Goal: Task Accomplishment & Management: Use online tool/utility

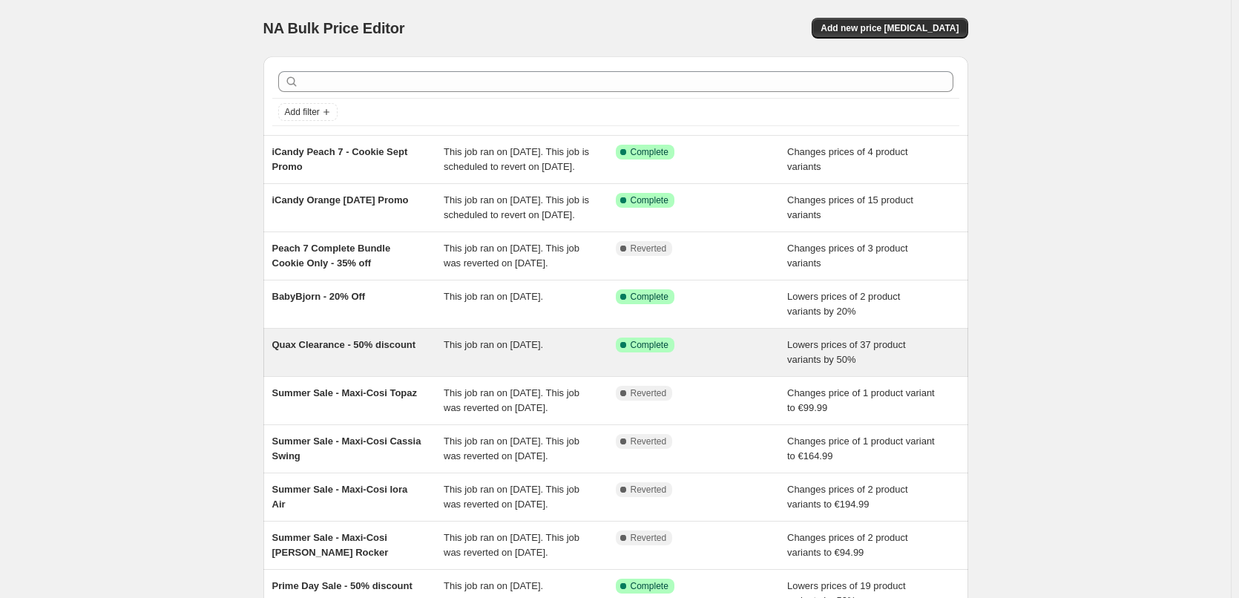
click at [332, 350] on span "Quax Clearance - 50% discount" at bounding box center [344, 344] width 144 height 11
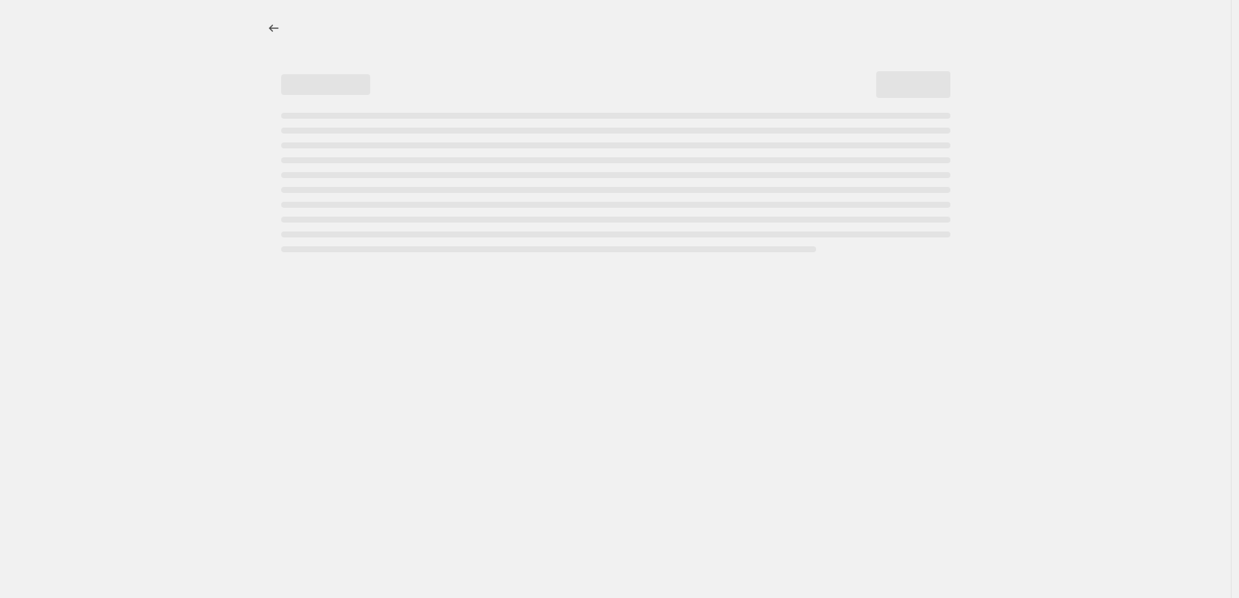
select select "percentage"
select select "vendor"
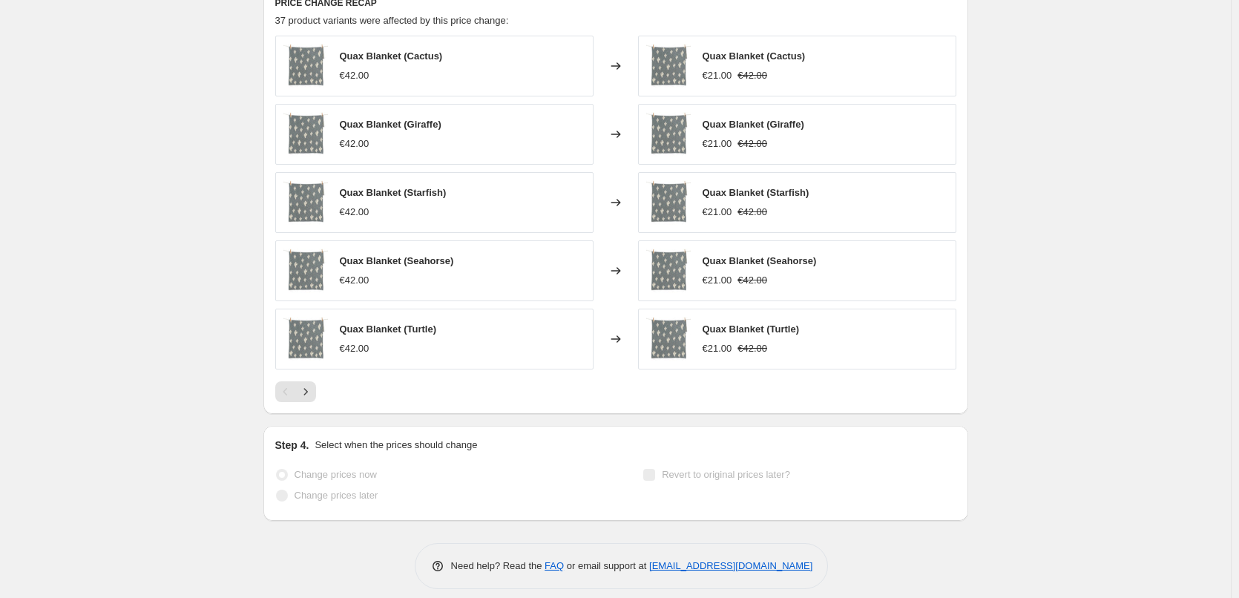
scroll to position [1161, 0]
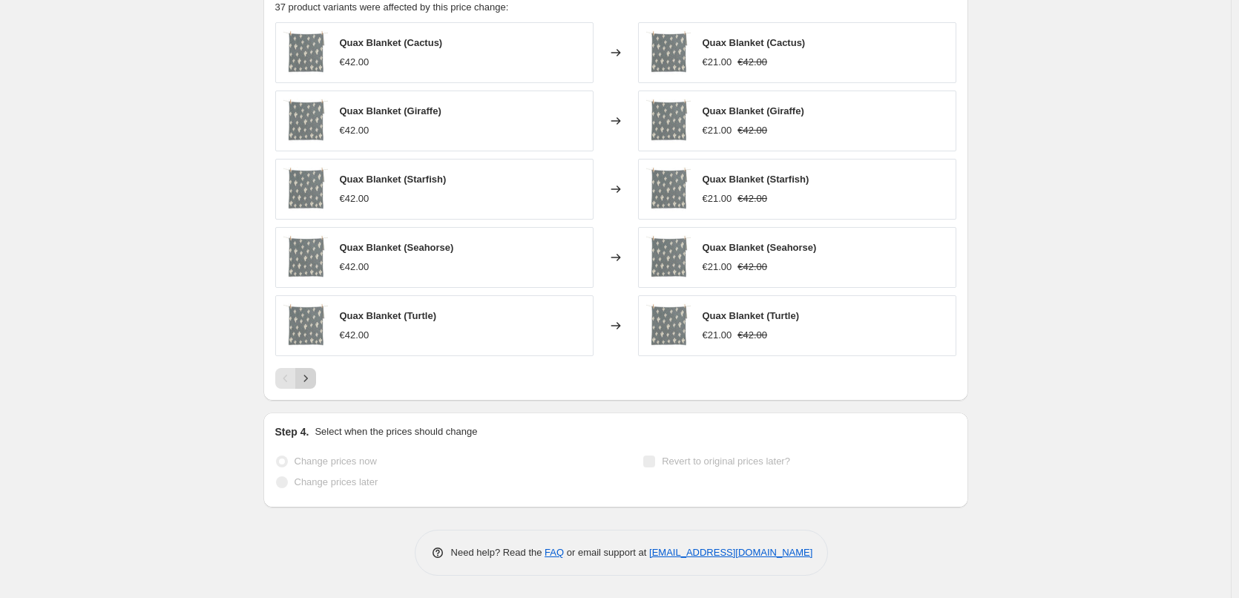
click at [308, 378] on icon "Next" at bounding box center [305, 378] width 15 height 15
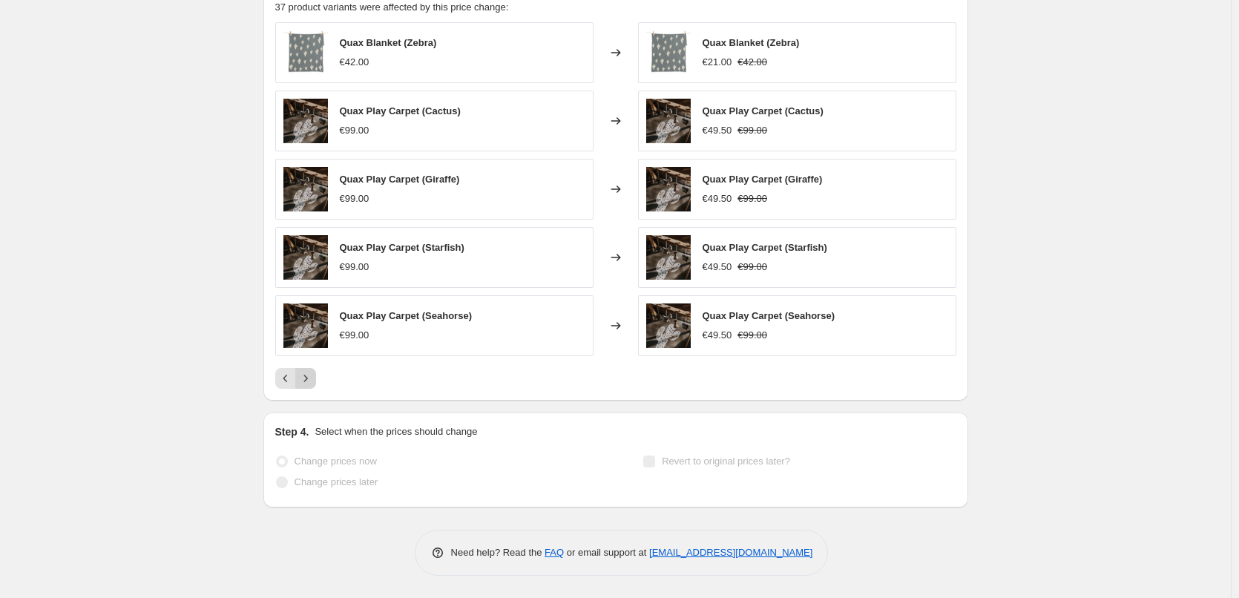
click at [309, 378] on icon "Next" at bounding box center [305, 378] width 15 height 15
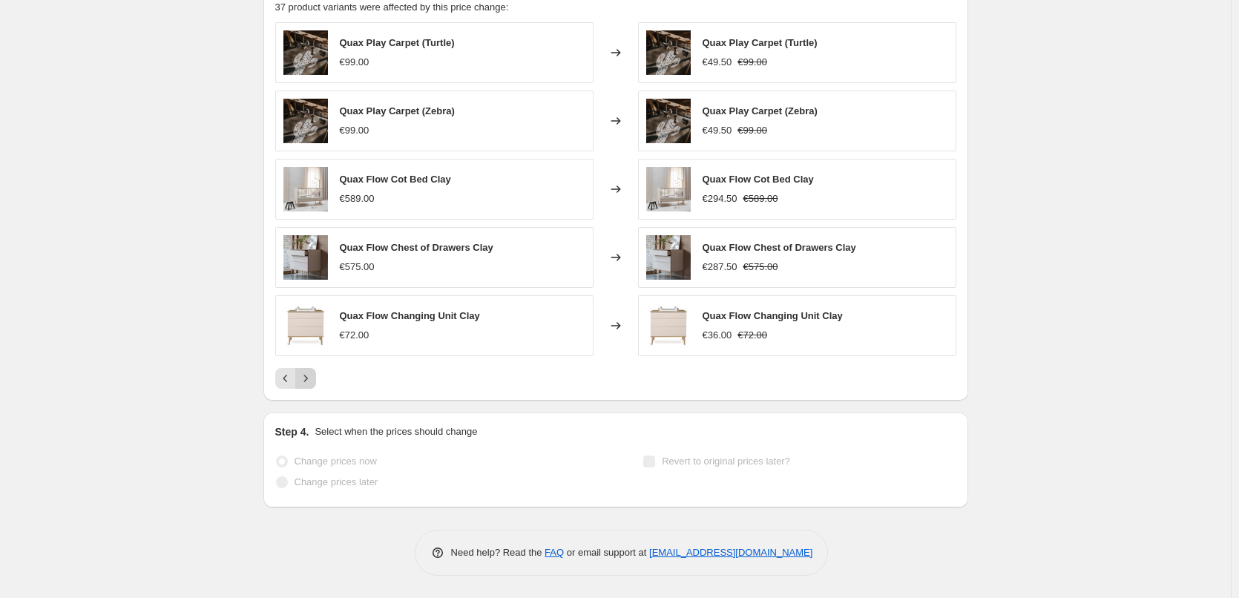
click at [306, 371] on icon "Next" at bounding box center [305, 378] width 15 height 15
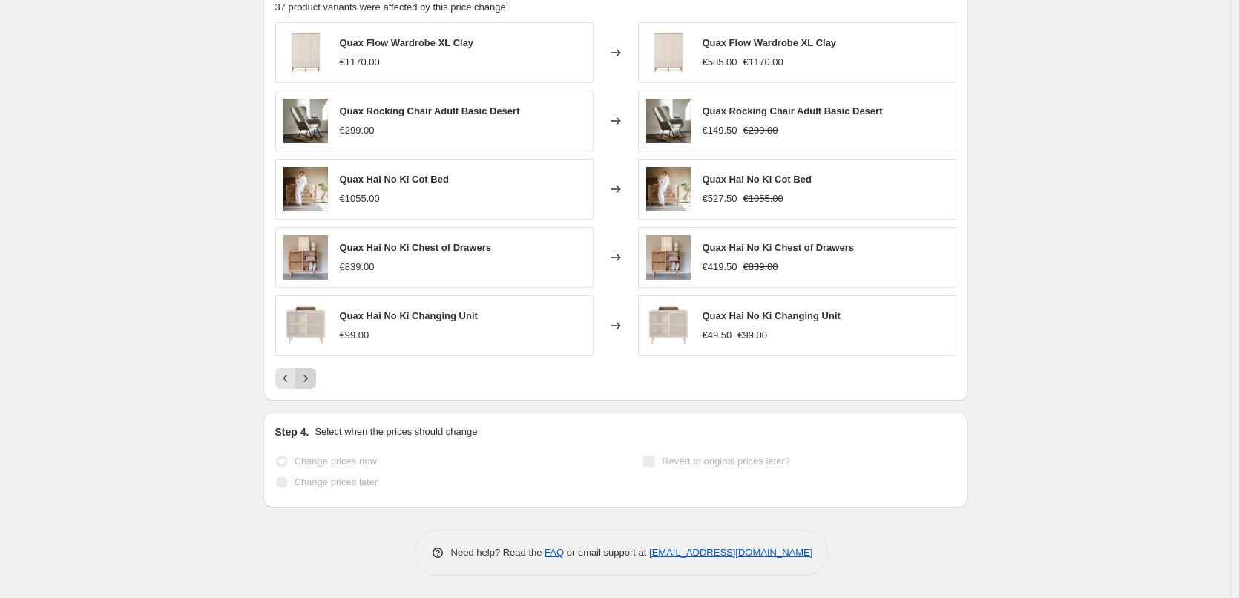
click at [309, 383] on icon "Next" at bounding box center [305, 378] width 15 height 15
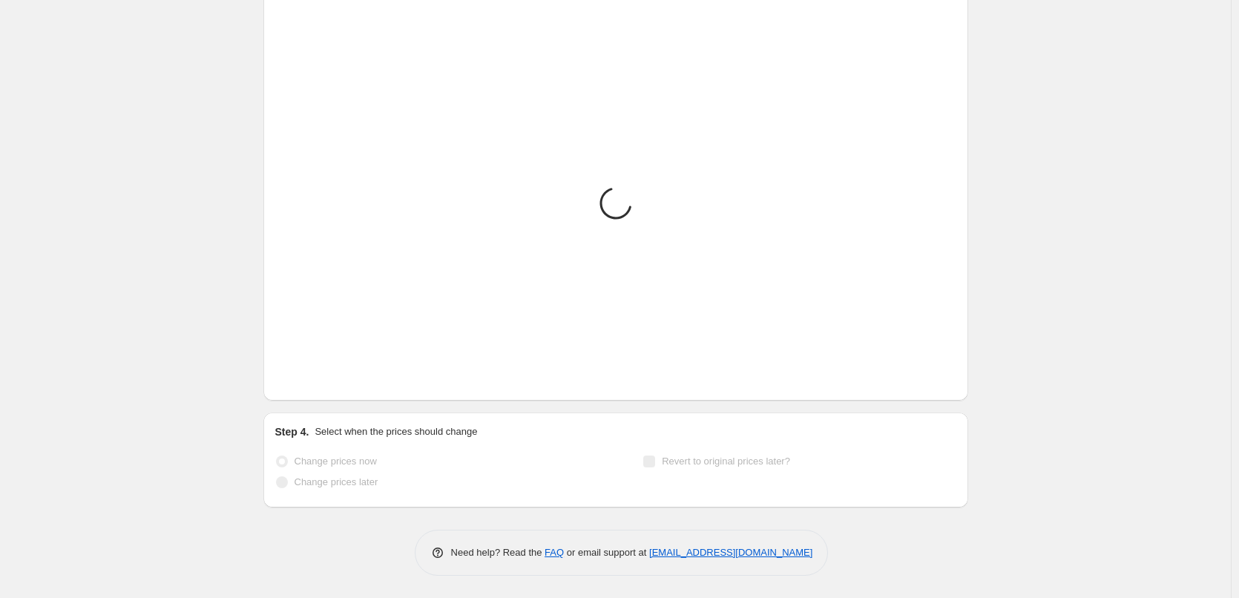
scroll to position [1093, 0]
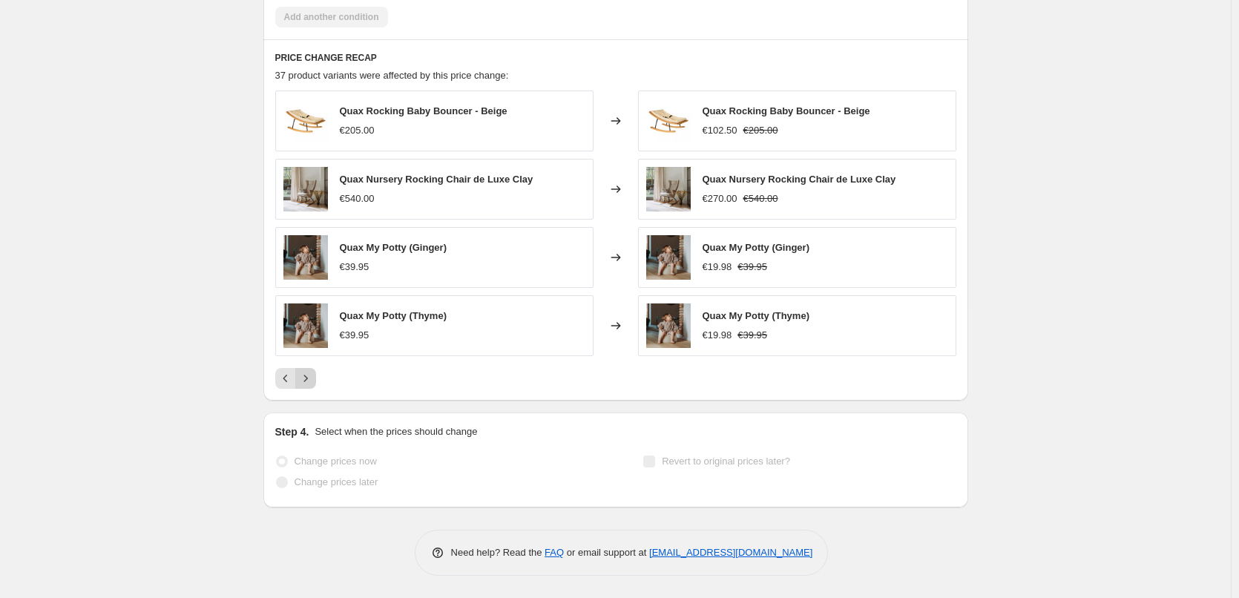
click at [312, 377] on icon "Next" at bounding box center [305, 378] width 15 height 15
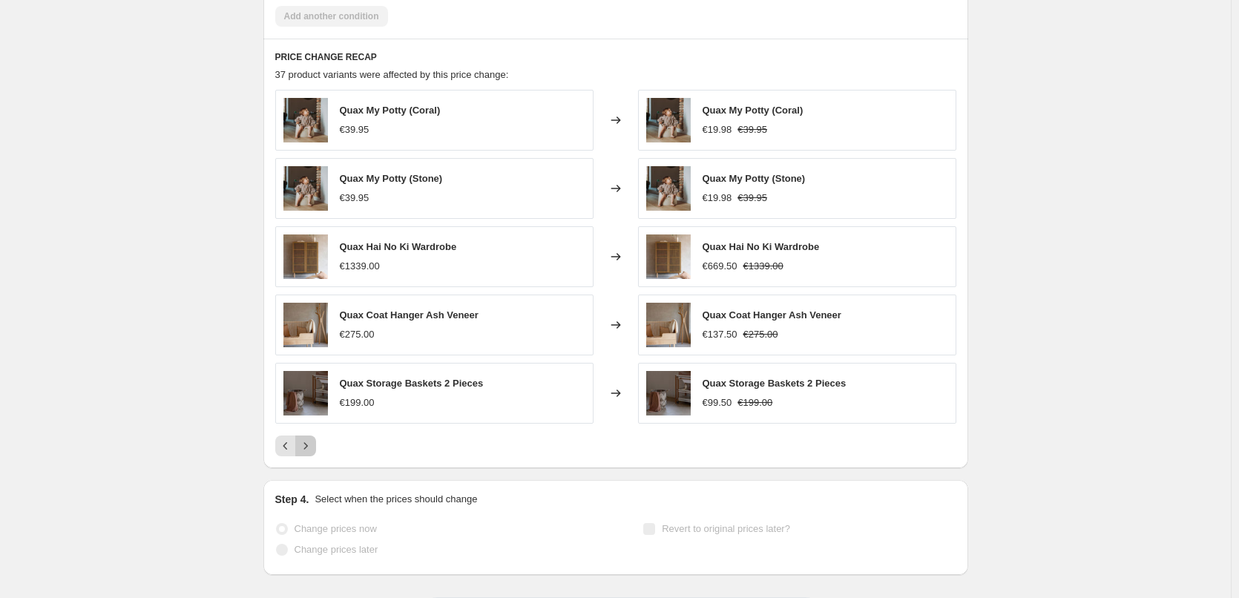
click at [316, 452] on button "Next" at bounding box center [305, 446] width 21 height 21
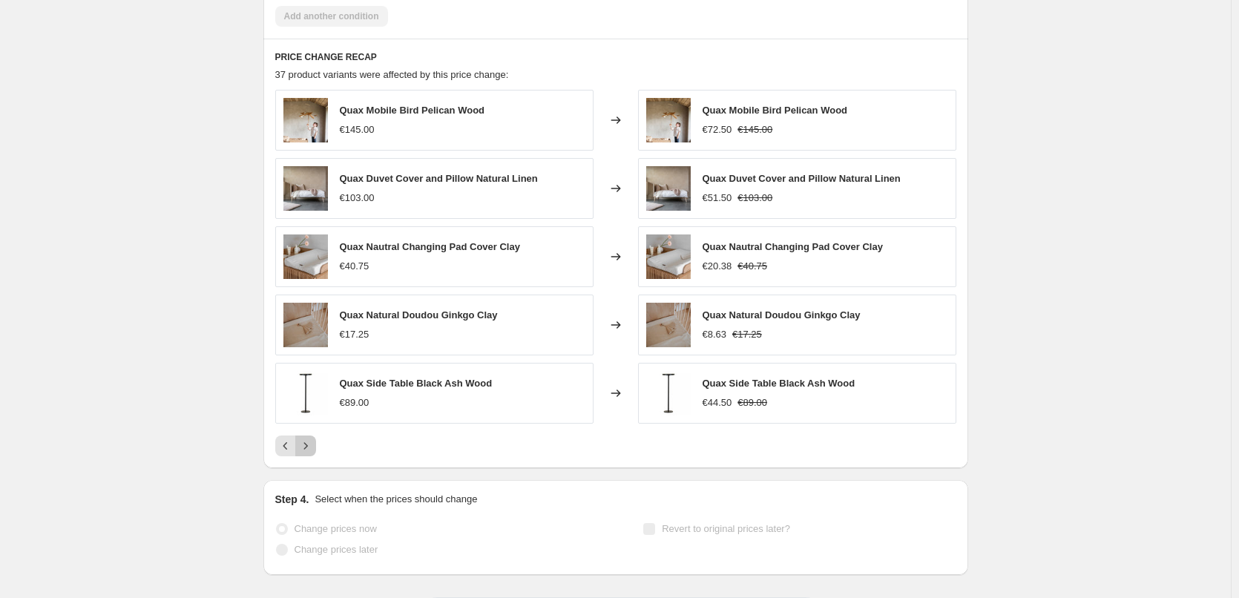
click at [311, 447] on icon "Next" at bounding box center [305, 446] width 15 height 15
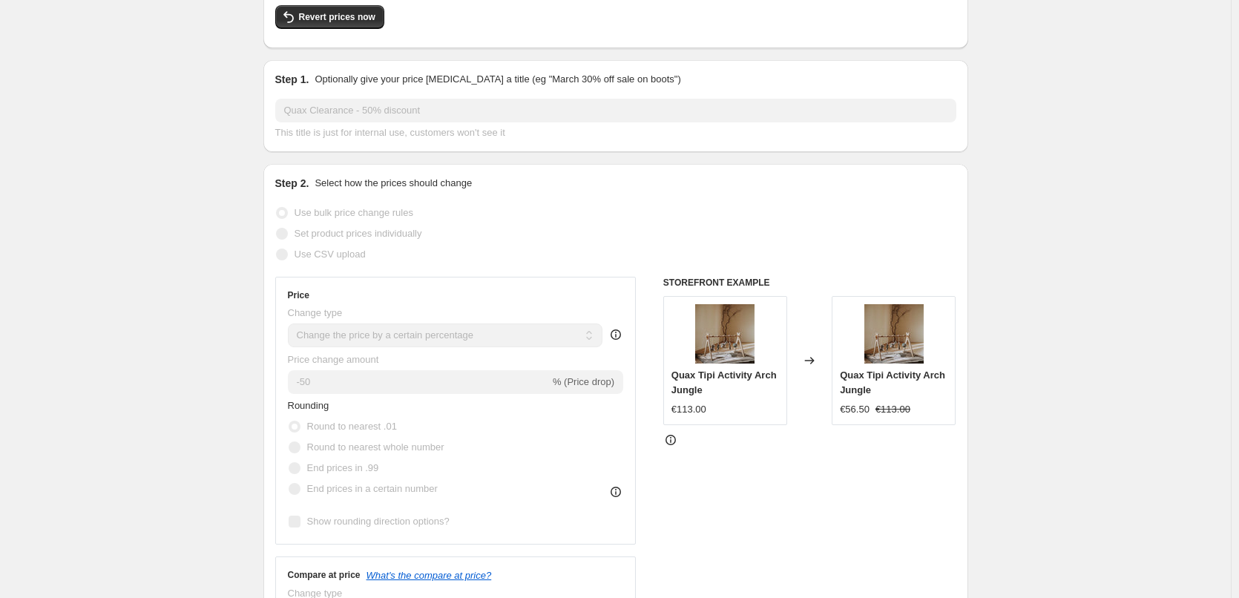
scroll to position [0, 0]
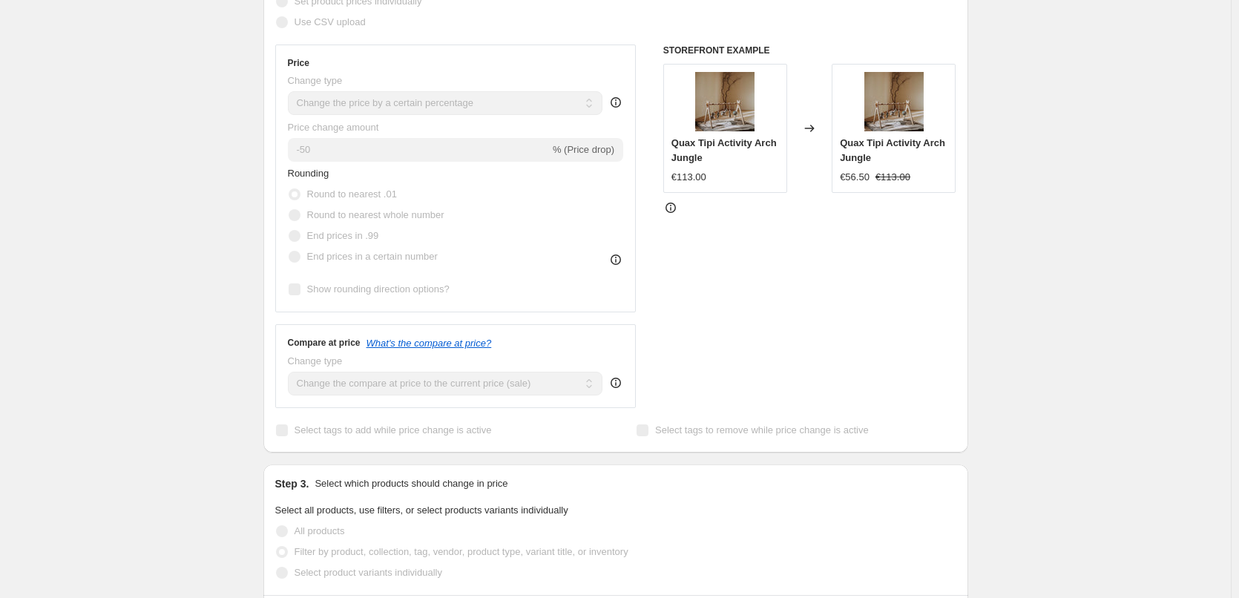
scroll to position [371, 0]
